Goal: Check status

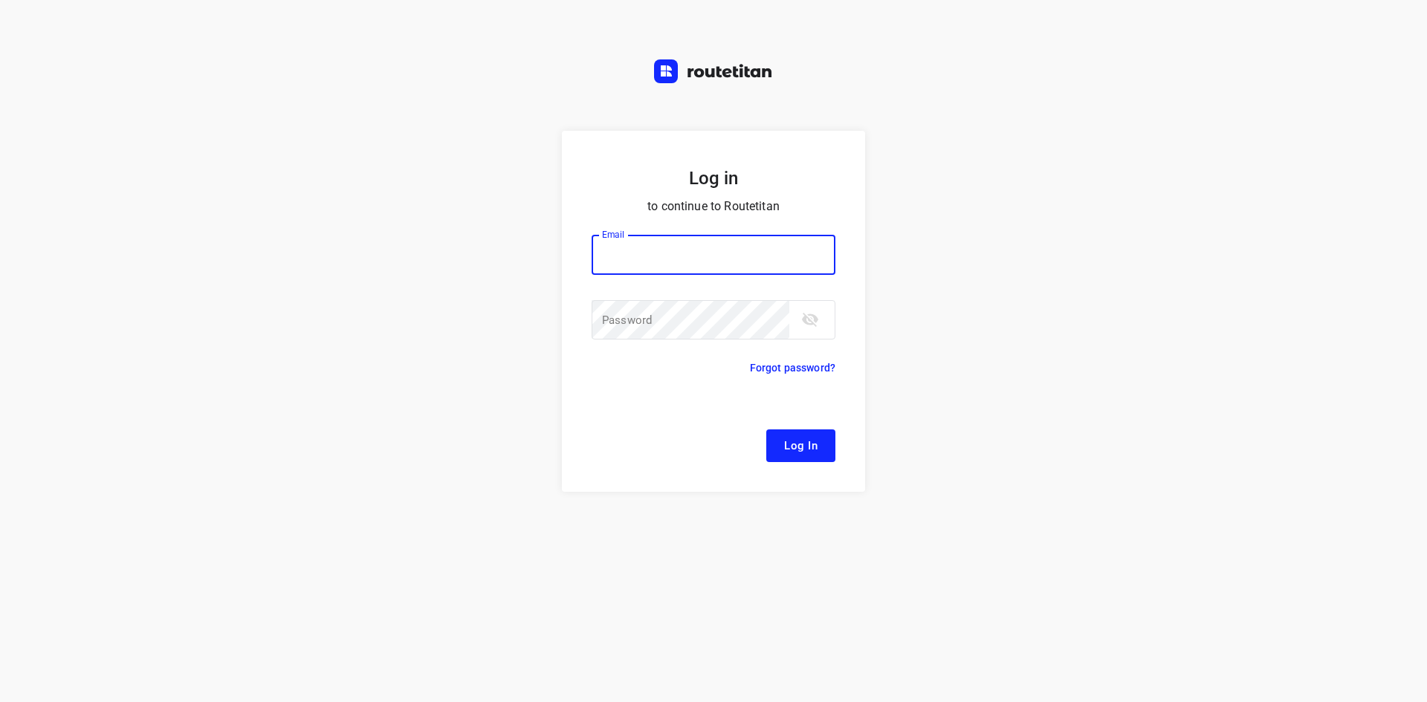
click at [762, 247] on input "email" at bounding box center [714, 255] width 244 height 40
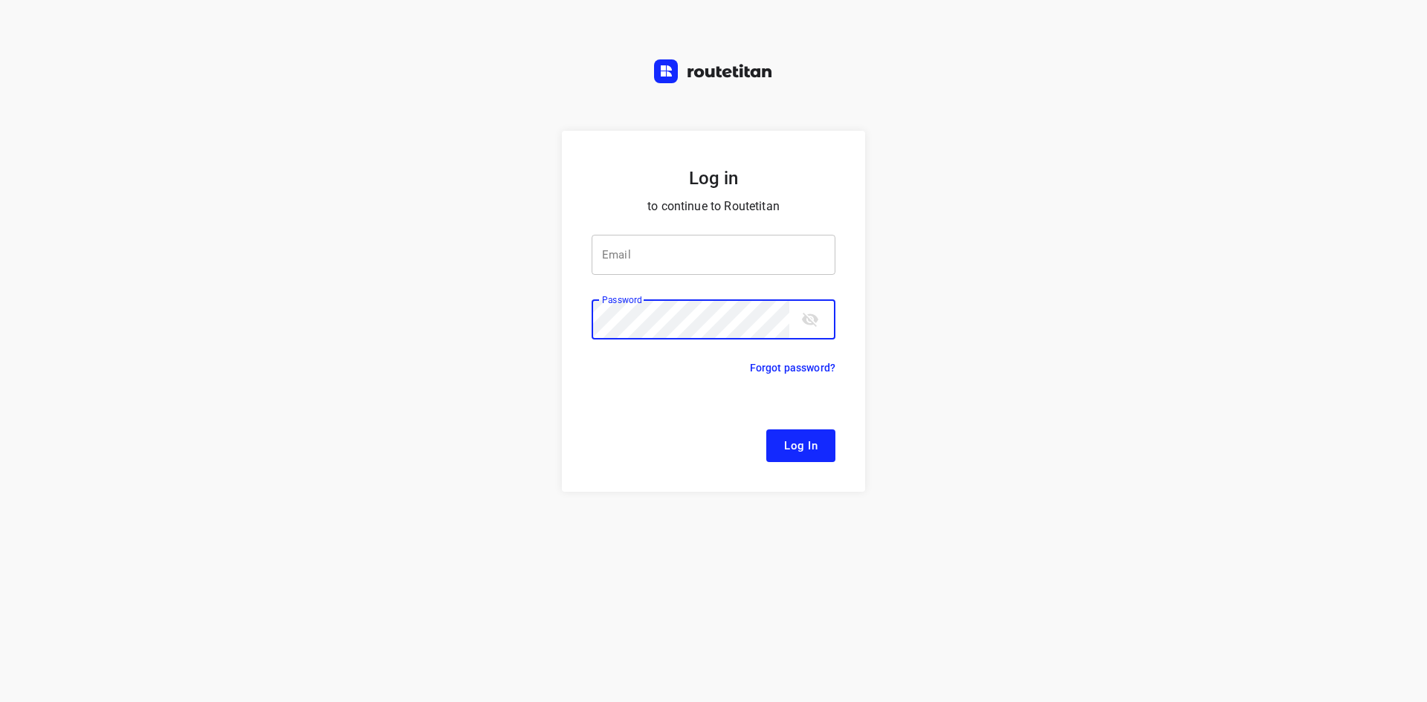
click at [690, 273] on input "email" at bounding box center [714, 255] width 244 height 40
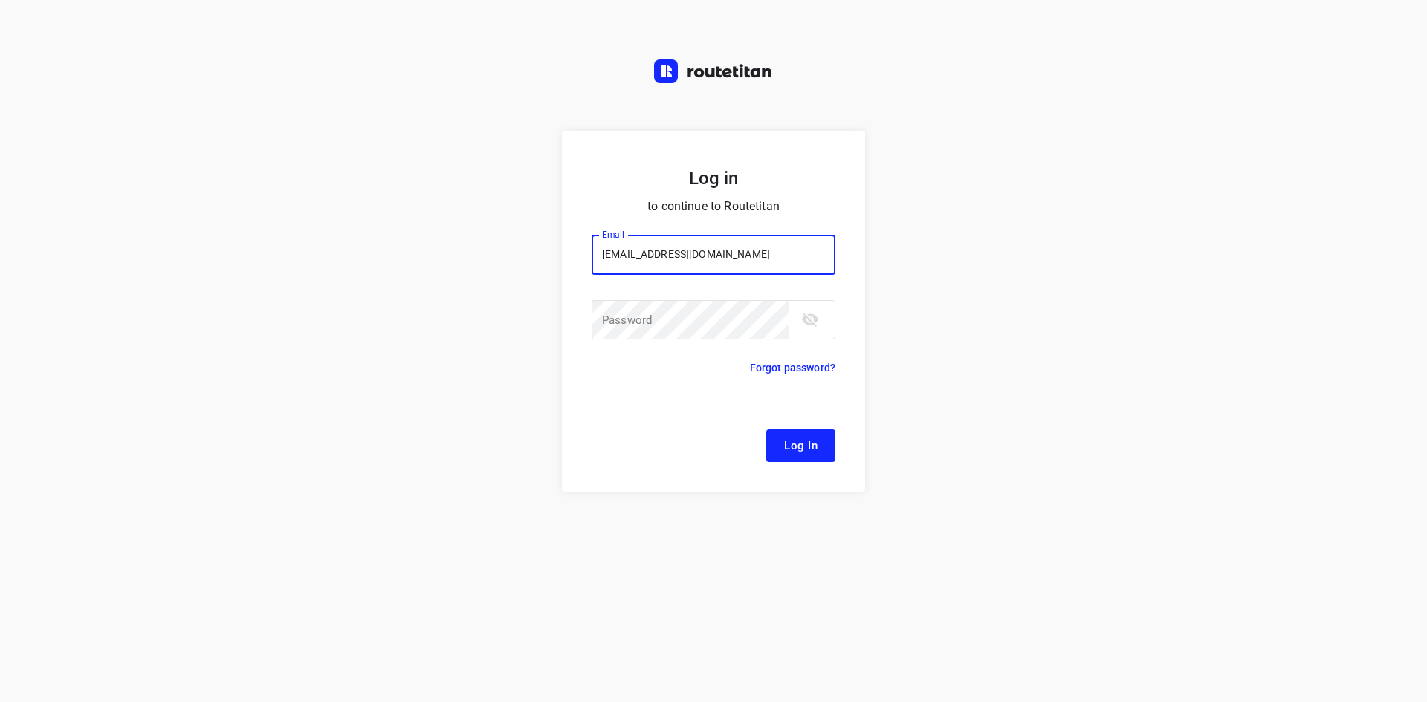
type input "[EMAIL_ADDRESS][DOMAIN_NAME]"
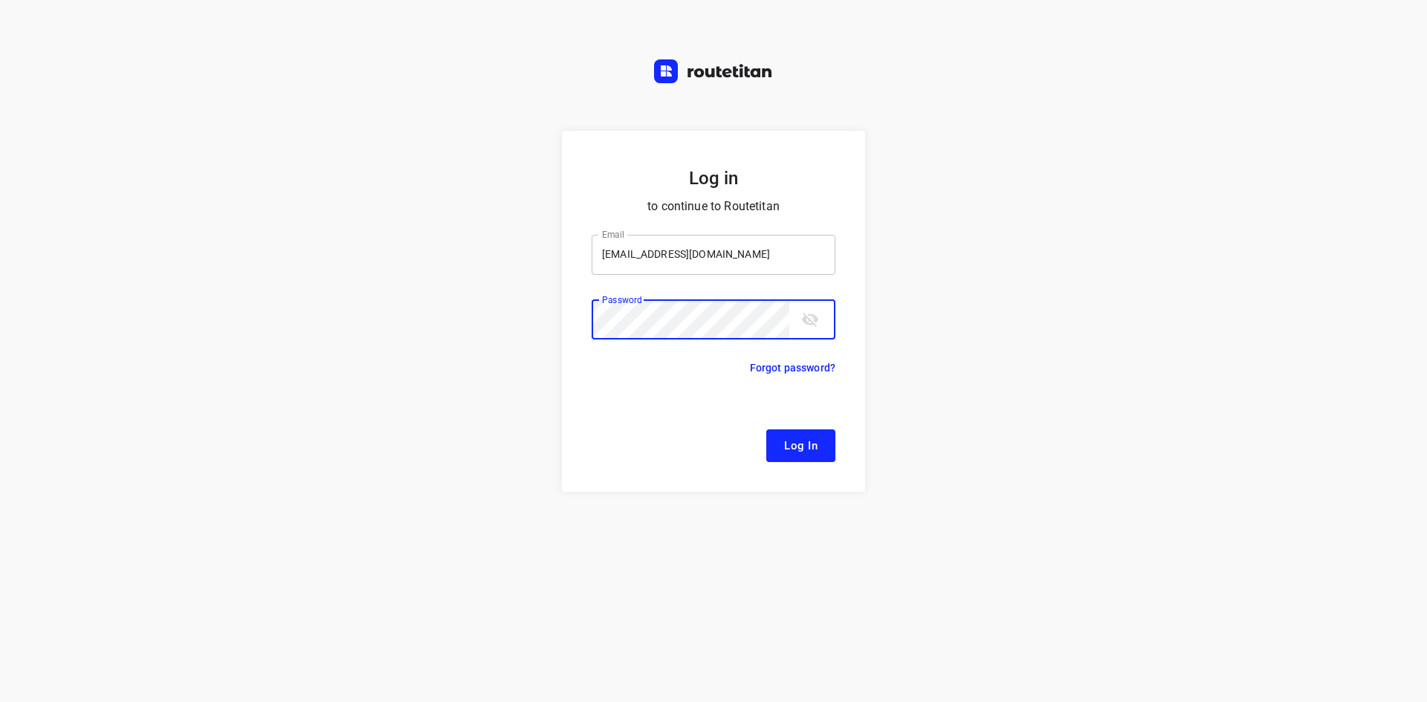
click at [766, 430] on button "Log In" at bounding box center [800, 446] width 69 height 33
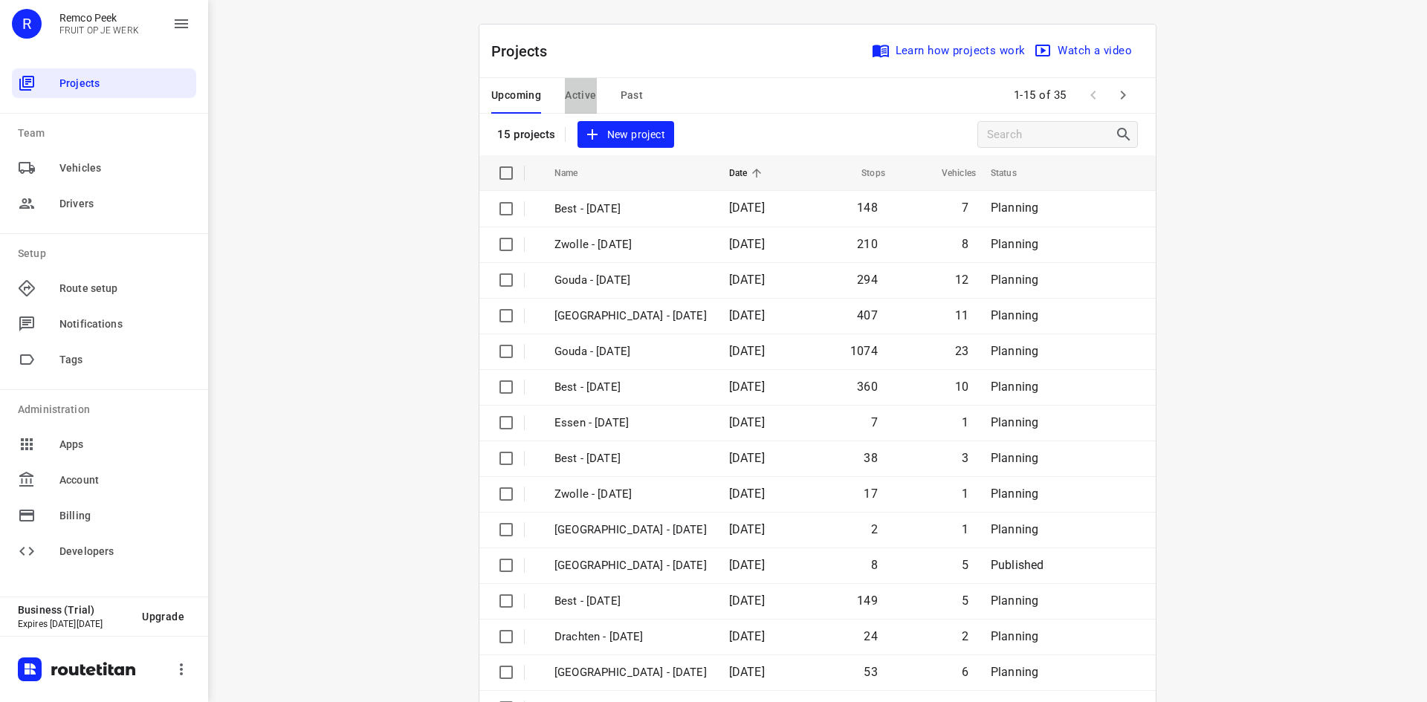
click at [576, 97] on span "Active" at bounding box center [580, 95] width 31 height 19
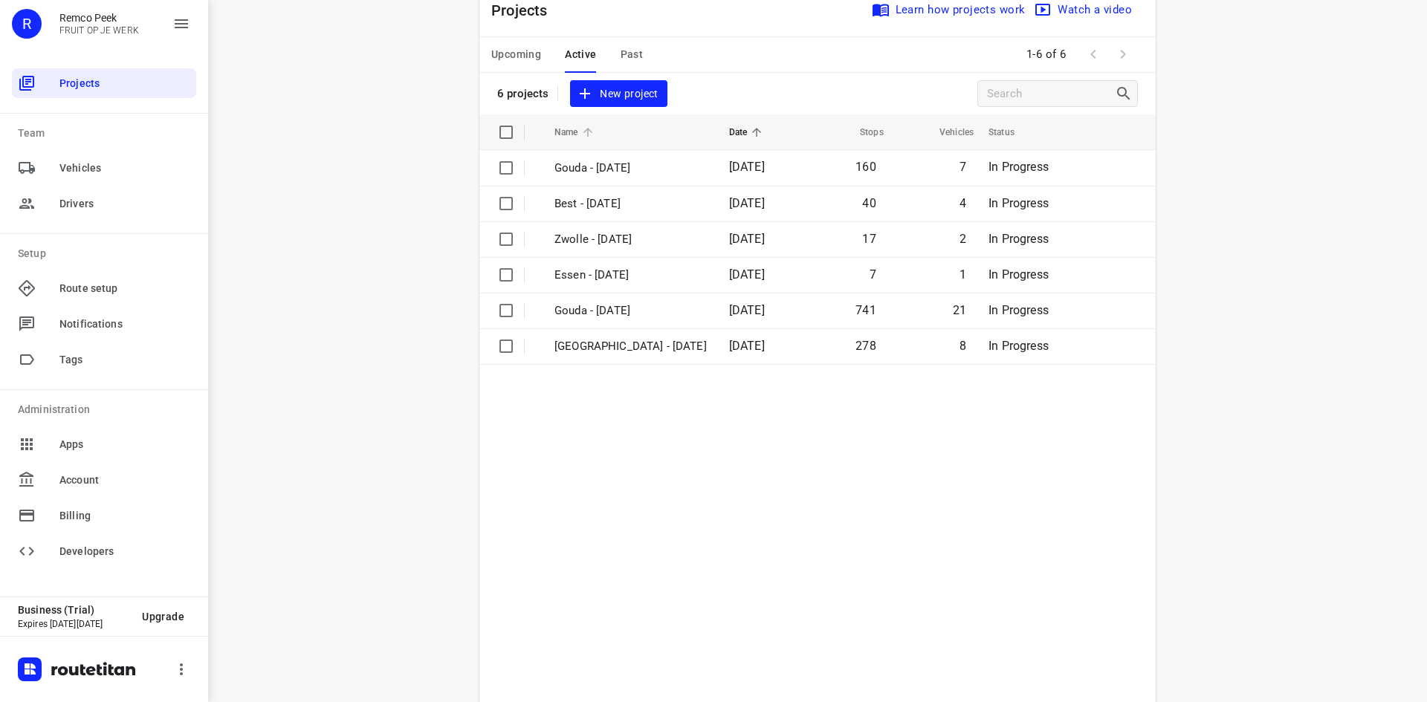
scroll to position [74, 0]
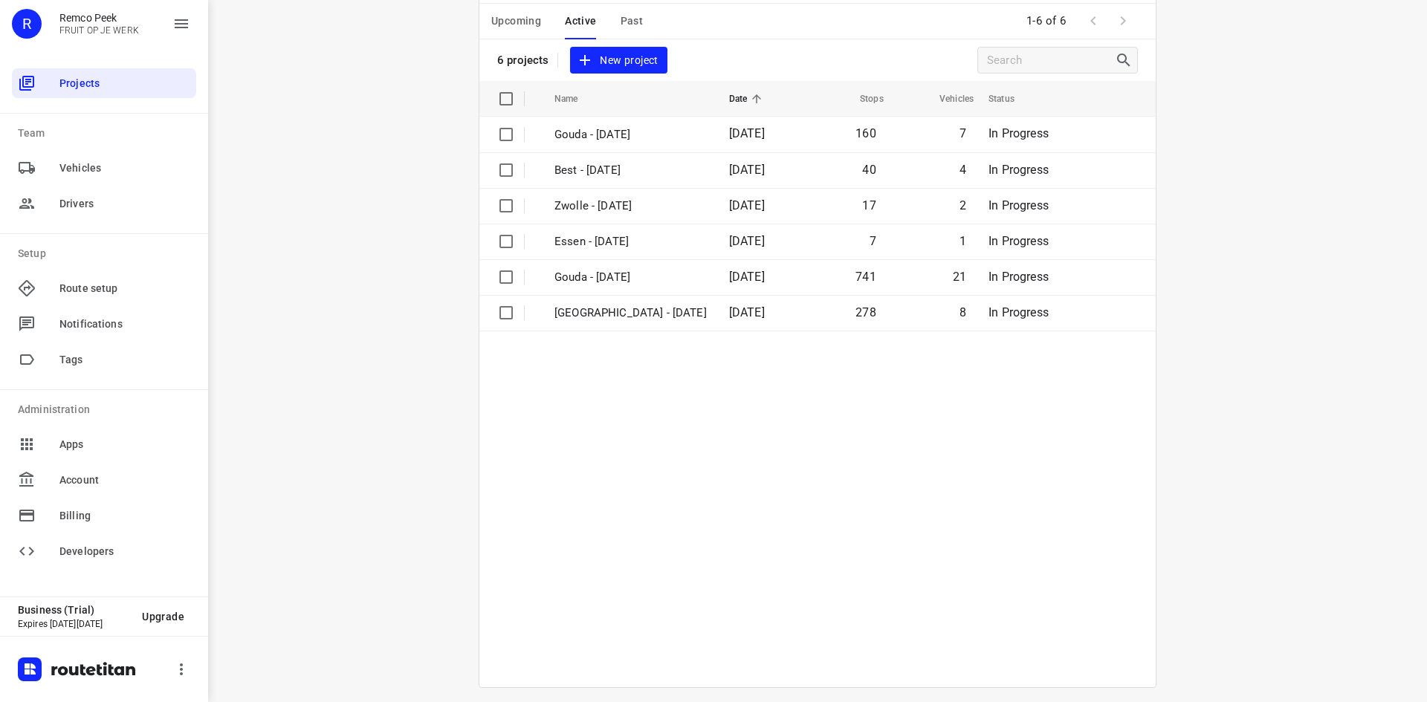
click at [527, 18] on span "Upcoming" at bounding box center [516, 21] width 50 height 19
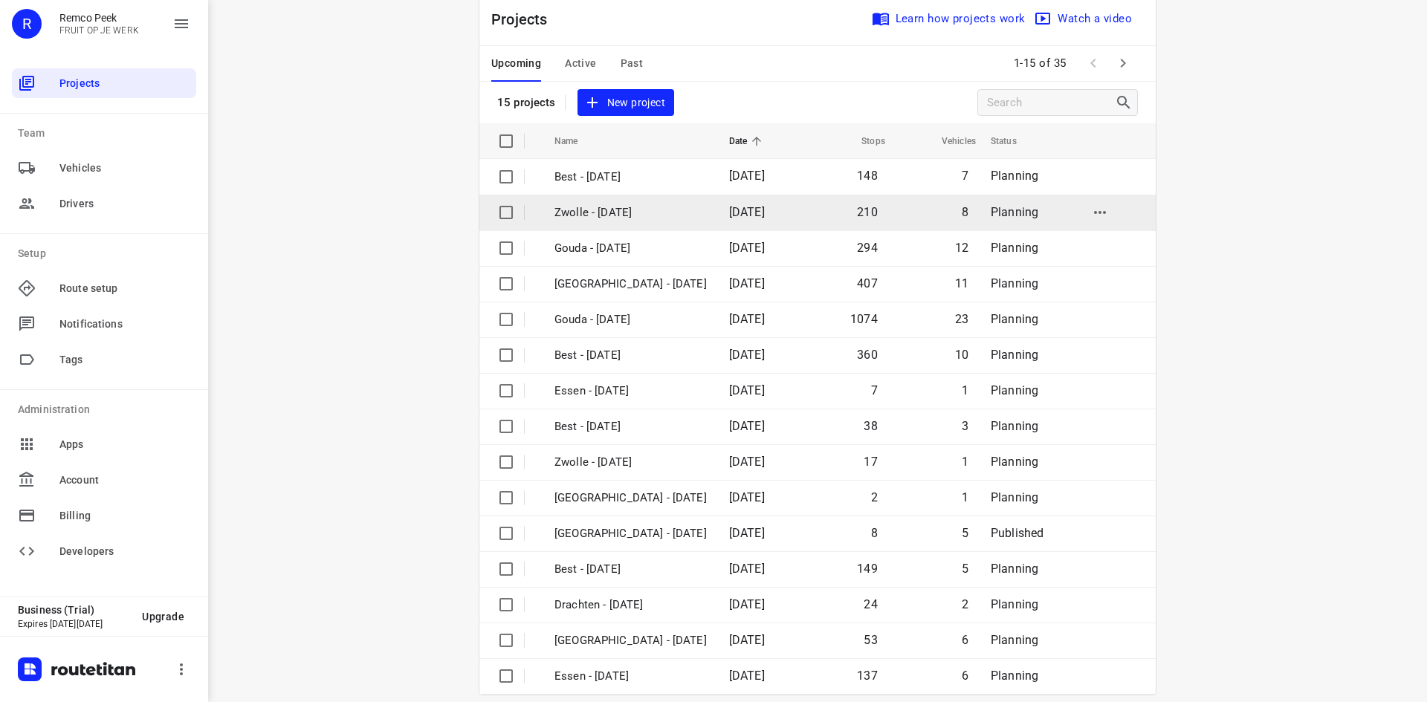
scroll to position [49, 0]
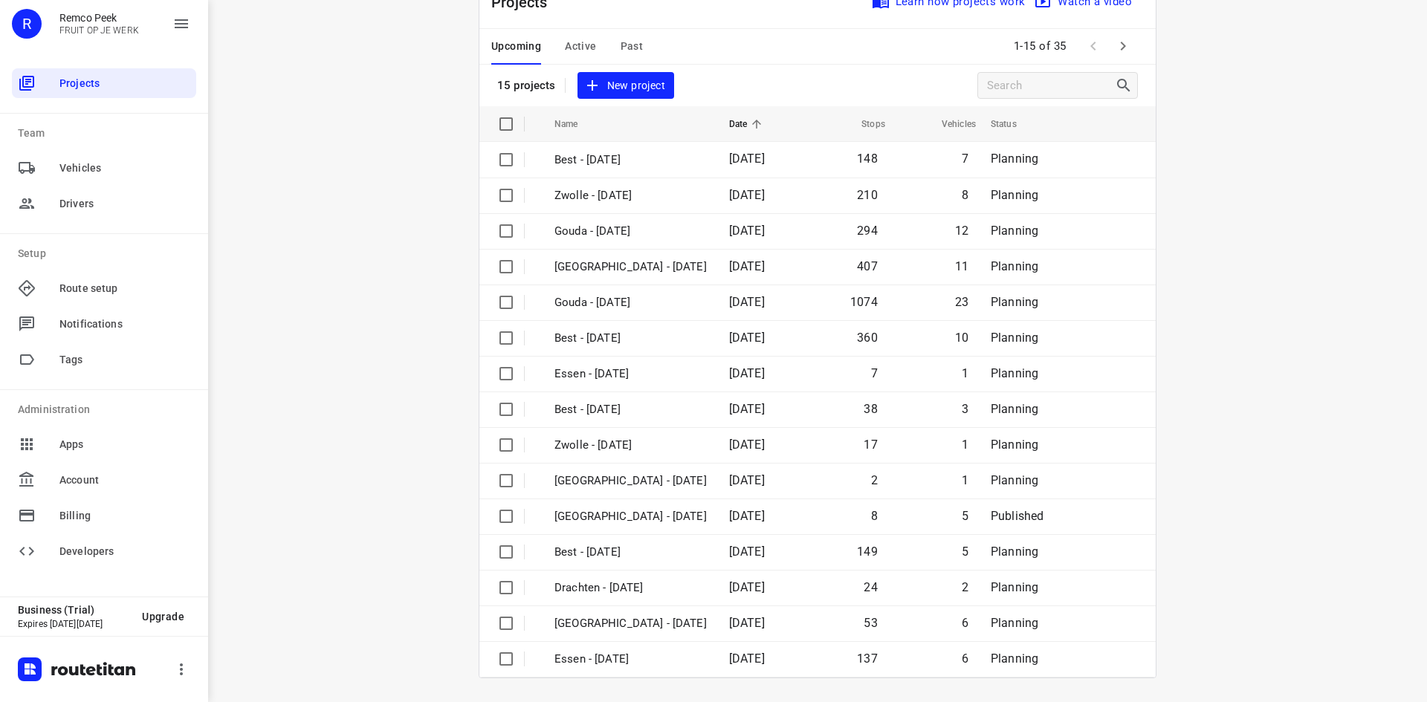
click at [1115, 44] on icon "button" at bounding box center [1123, 46] width 18 height 18
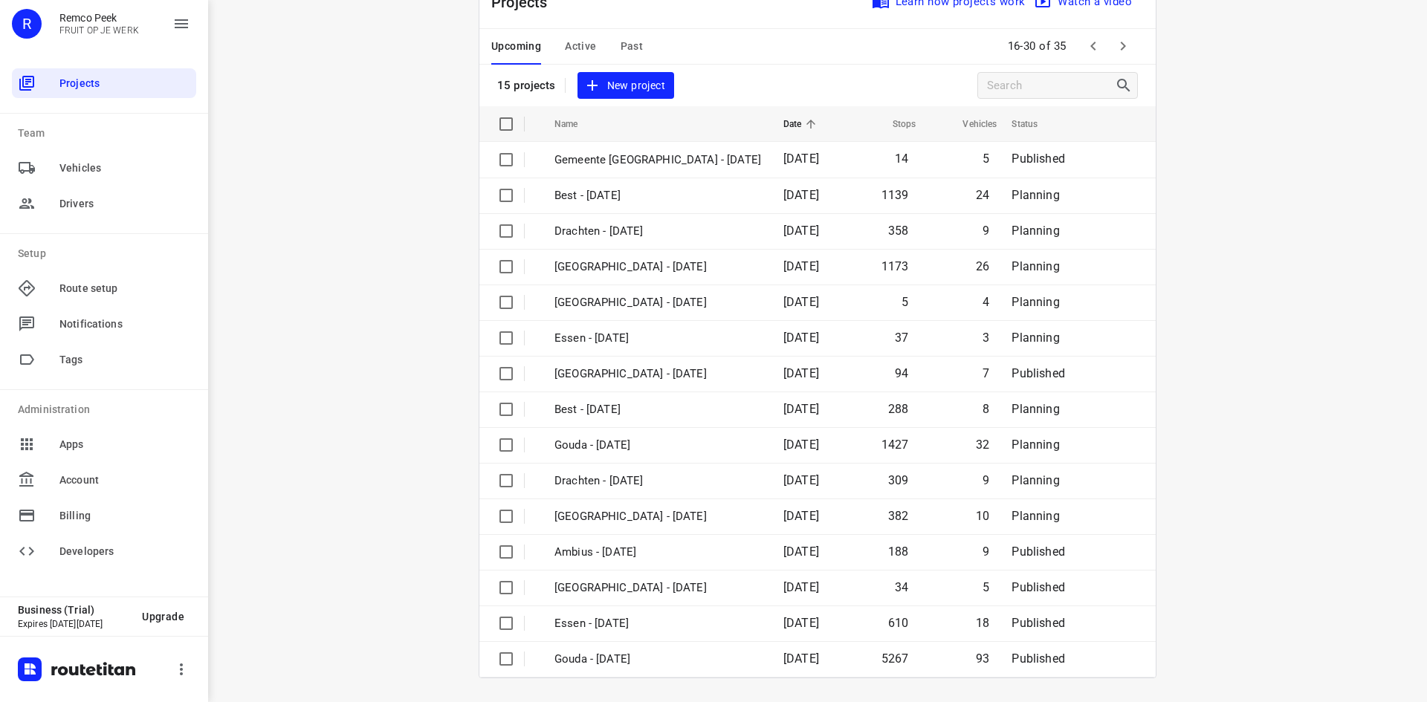
click at [1121, 44] on icon "button" at bounding box center [1123, 46] width 18 height 18
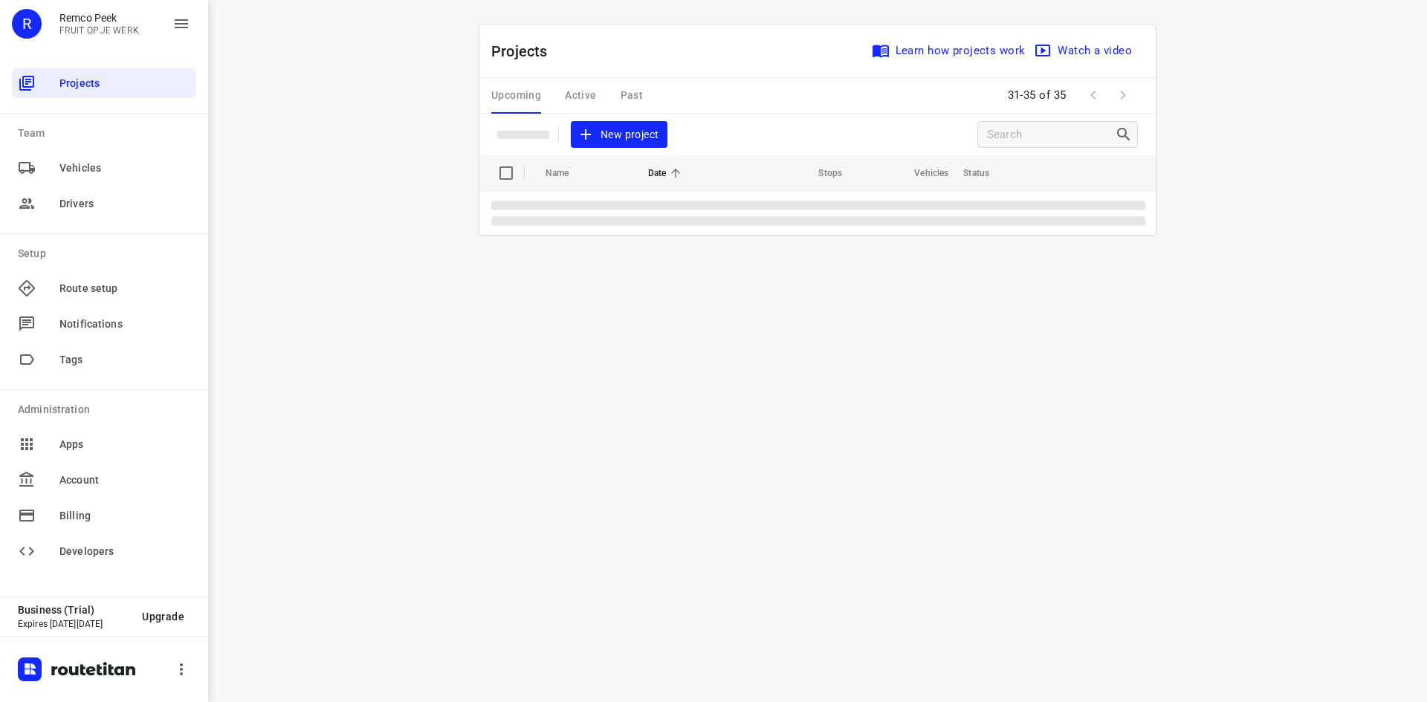
scroll to position [0, 0]
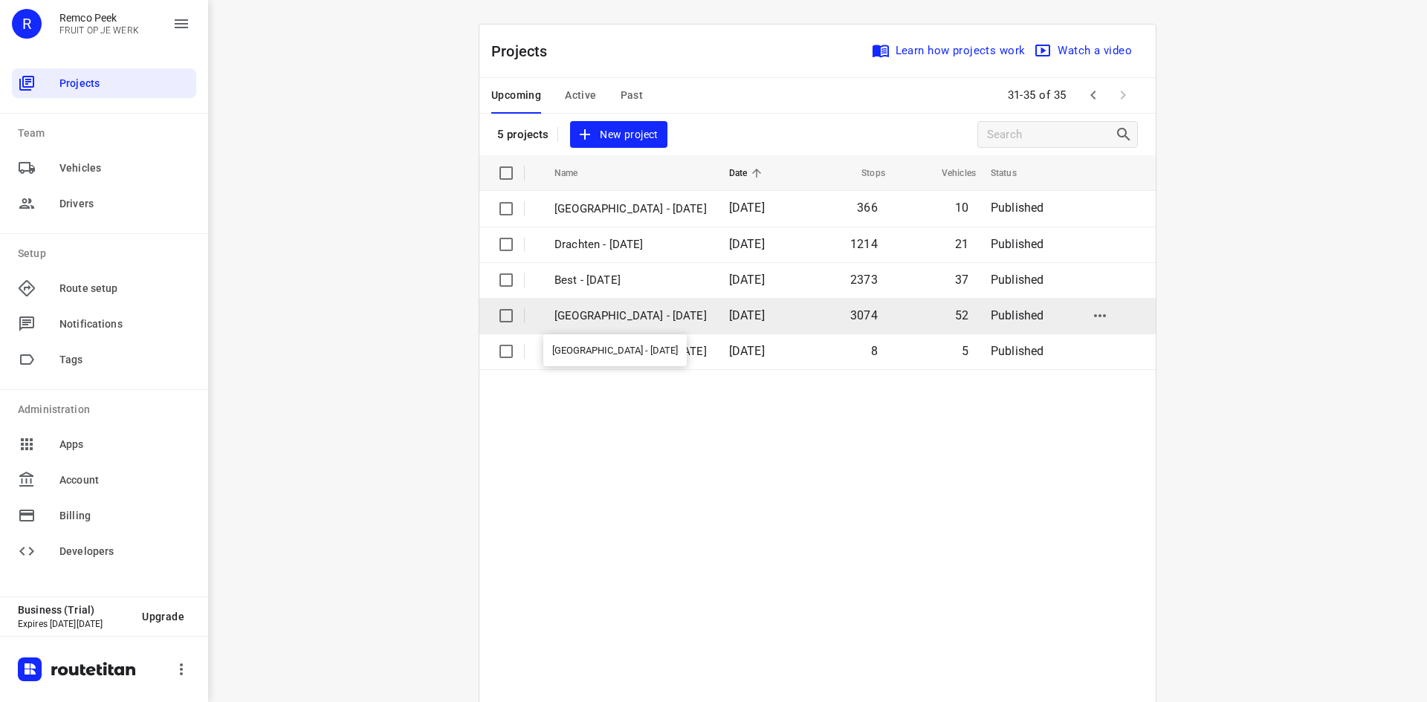
click at [622, 314] on p "[GEOGRAPHIC_DATA] - [DATE]" at bounding box center [631, 316] width 152 height 17
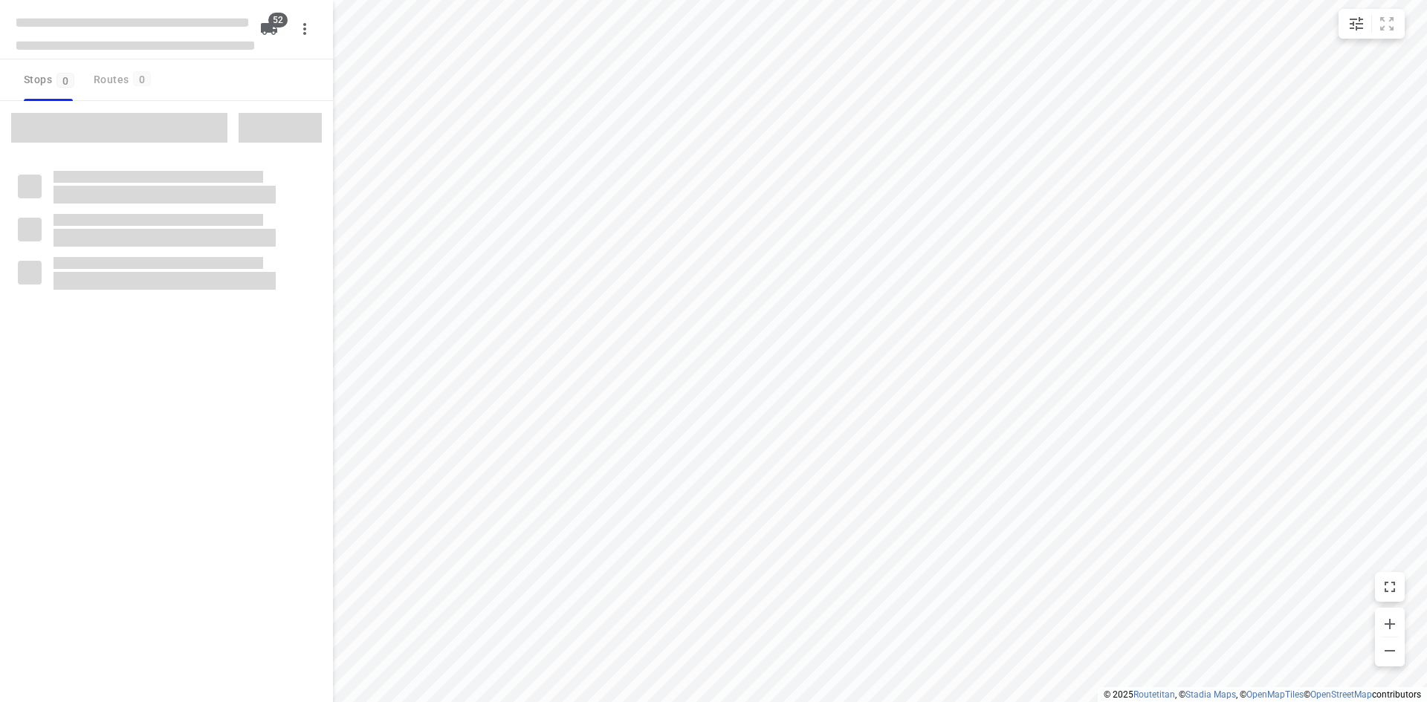
checkbox input "true"
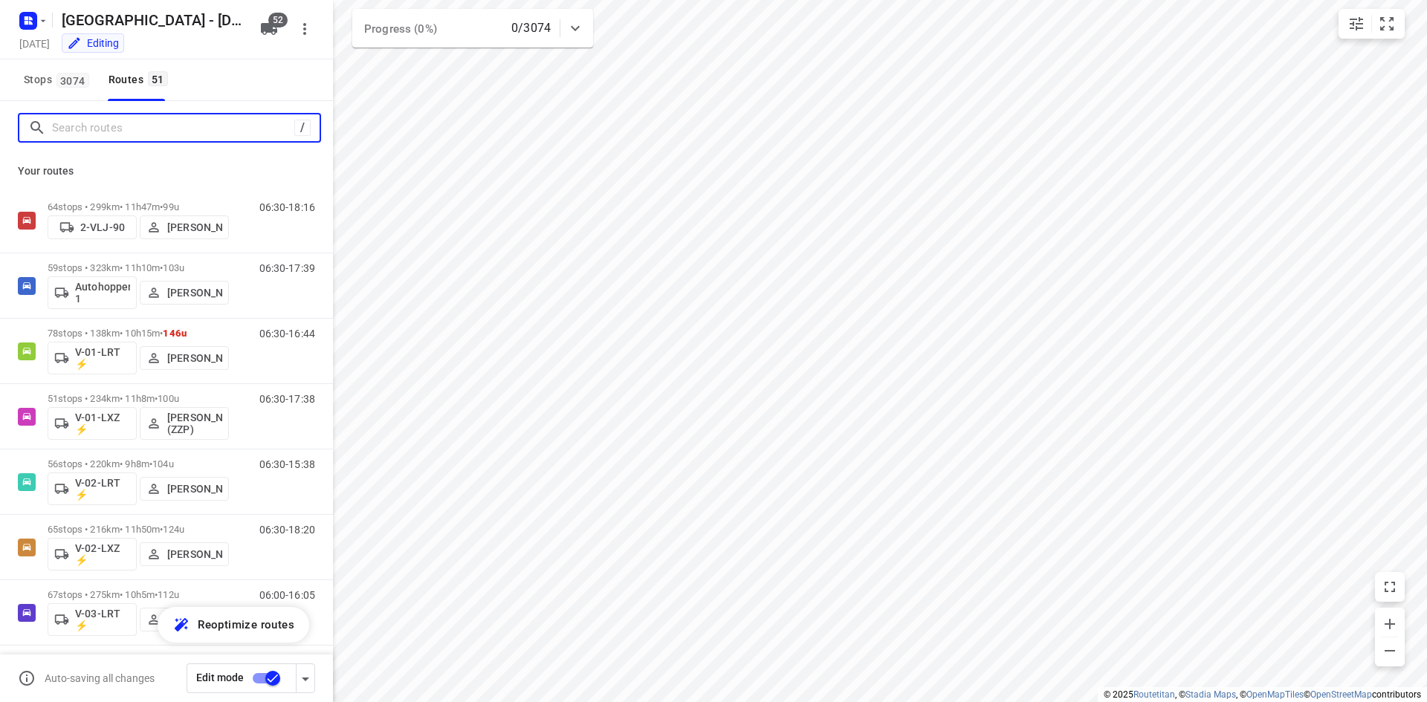
click at [259, 129] on input "Search routes" at bounding box center [173, 128] width 242 height 23
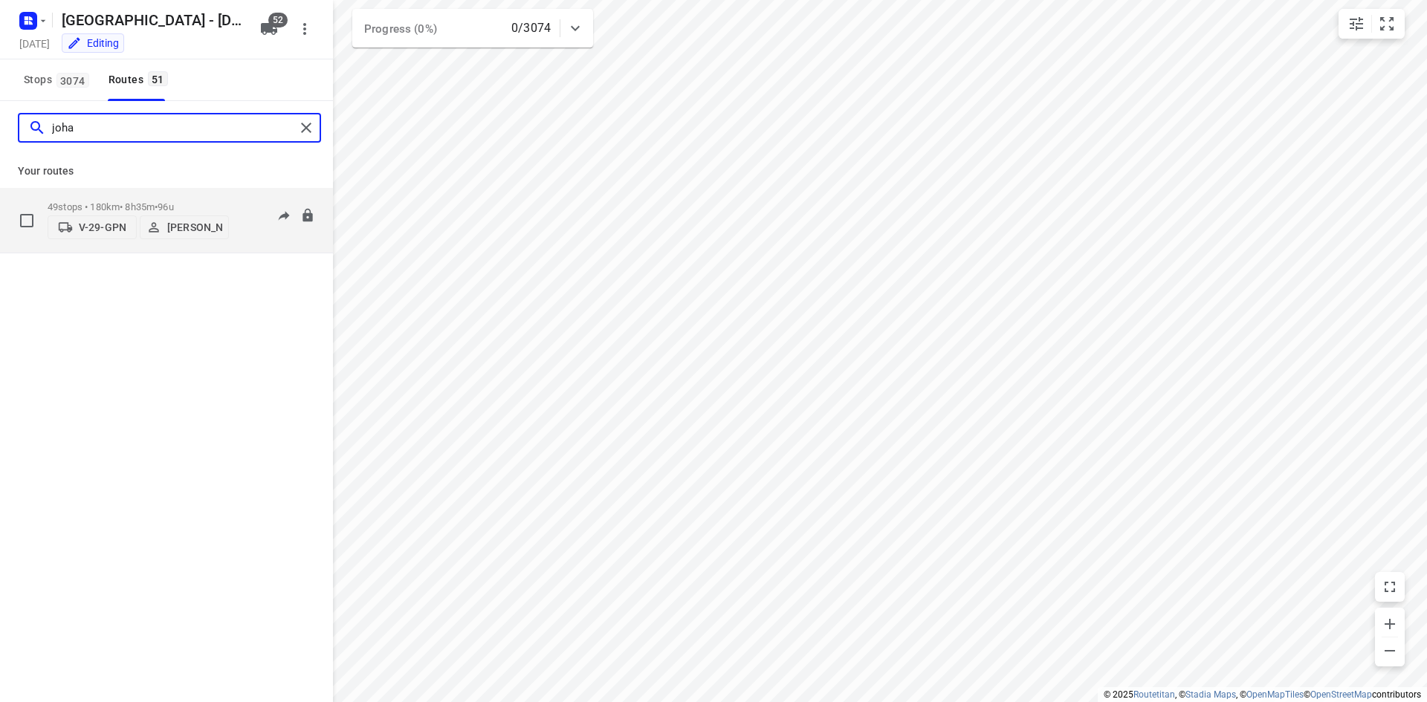
type input "joha"
click at [245, 235] on div "06:30-15:05" at bounding box center [278, 223] width 74 height 45
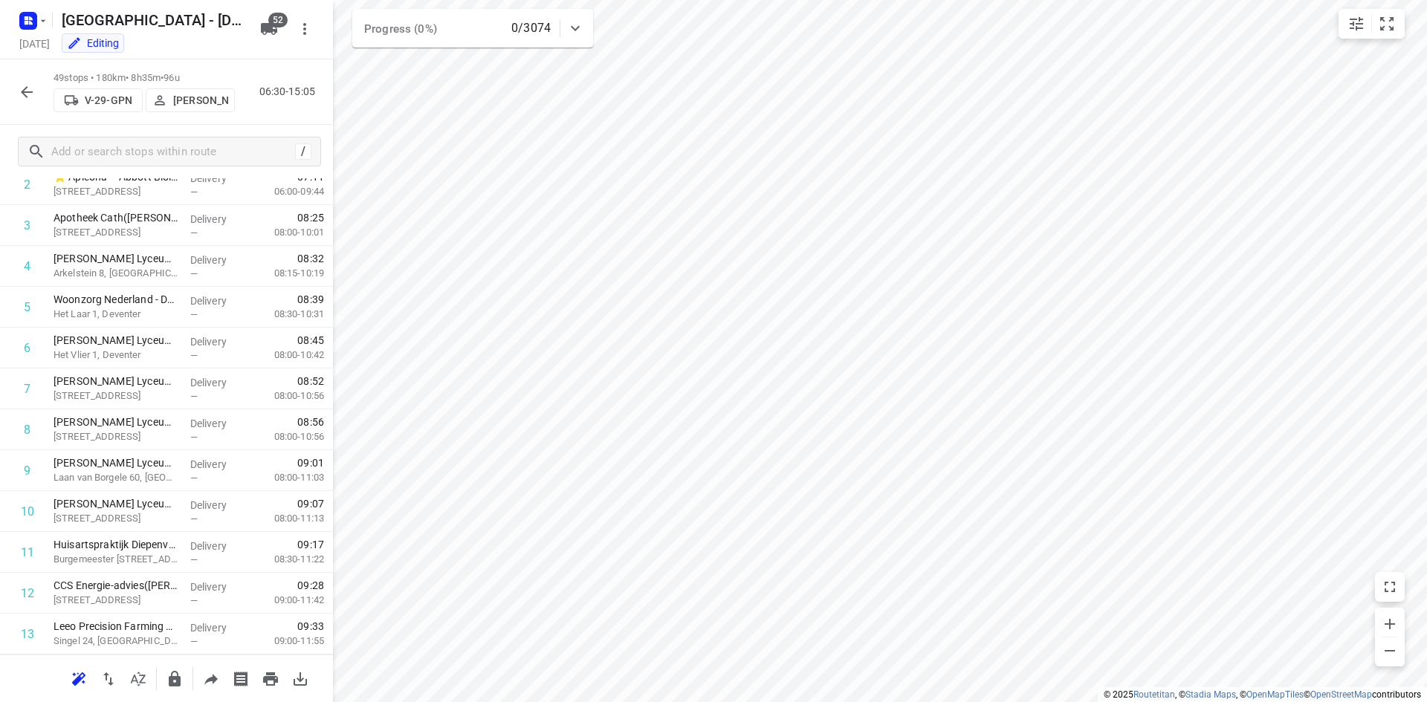
scroll to position [31, 0]
